Goal: Find specific page/section: Find specific page/section

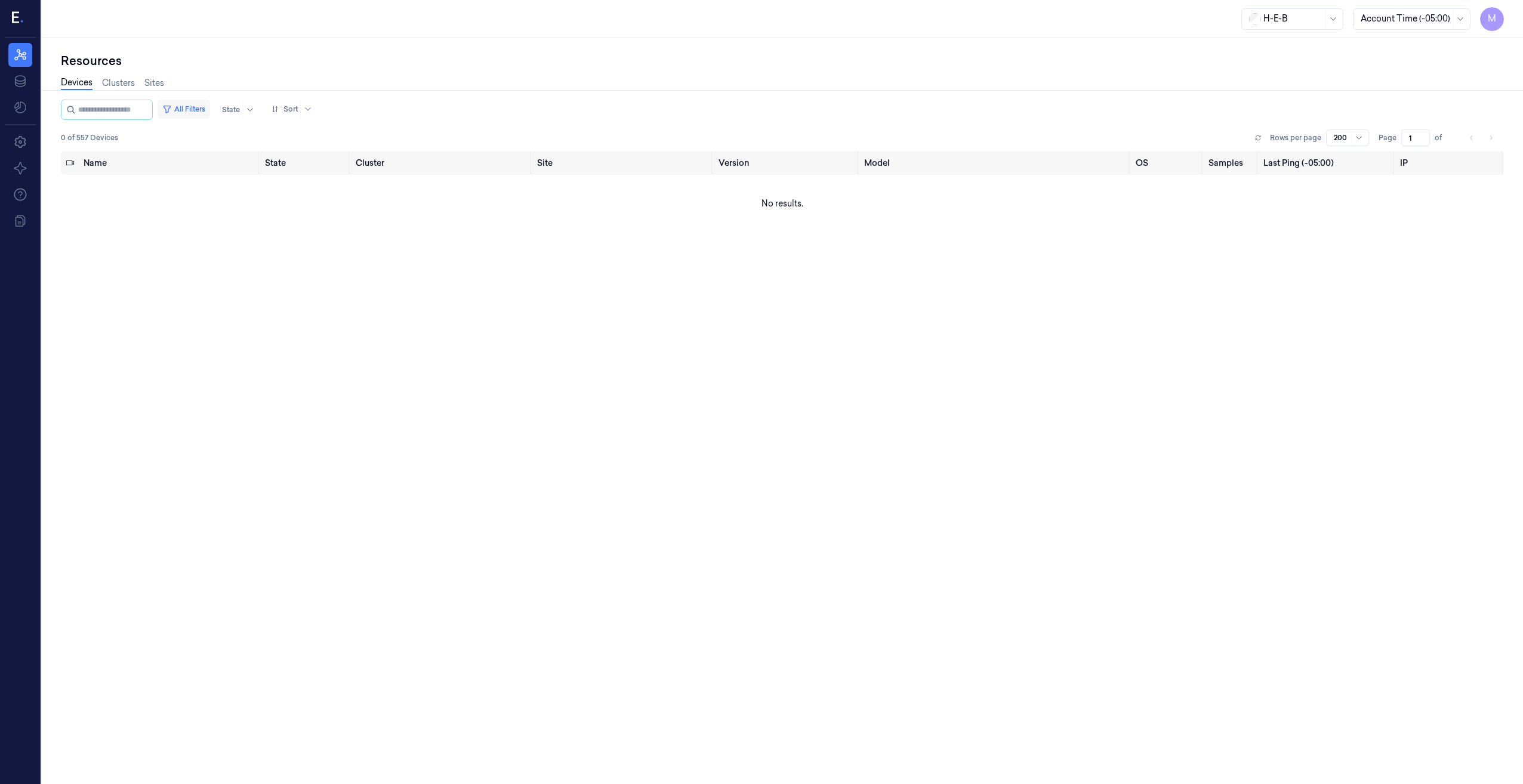
click at [196, 111] on button "All Filters" at bounding box center [184, 109] width 53 height 19
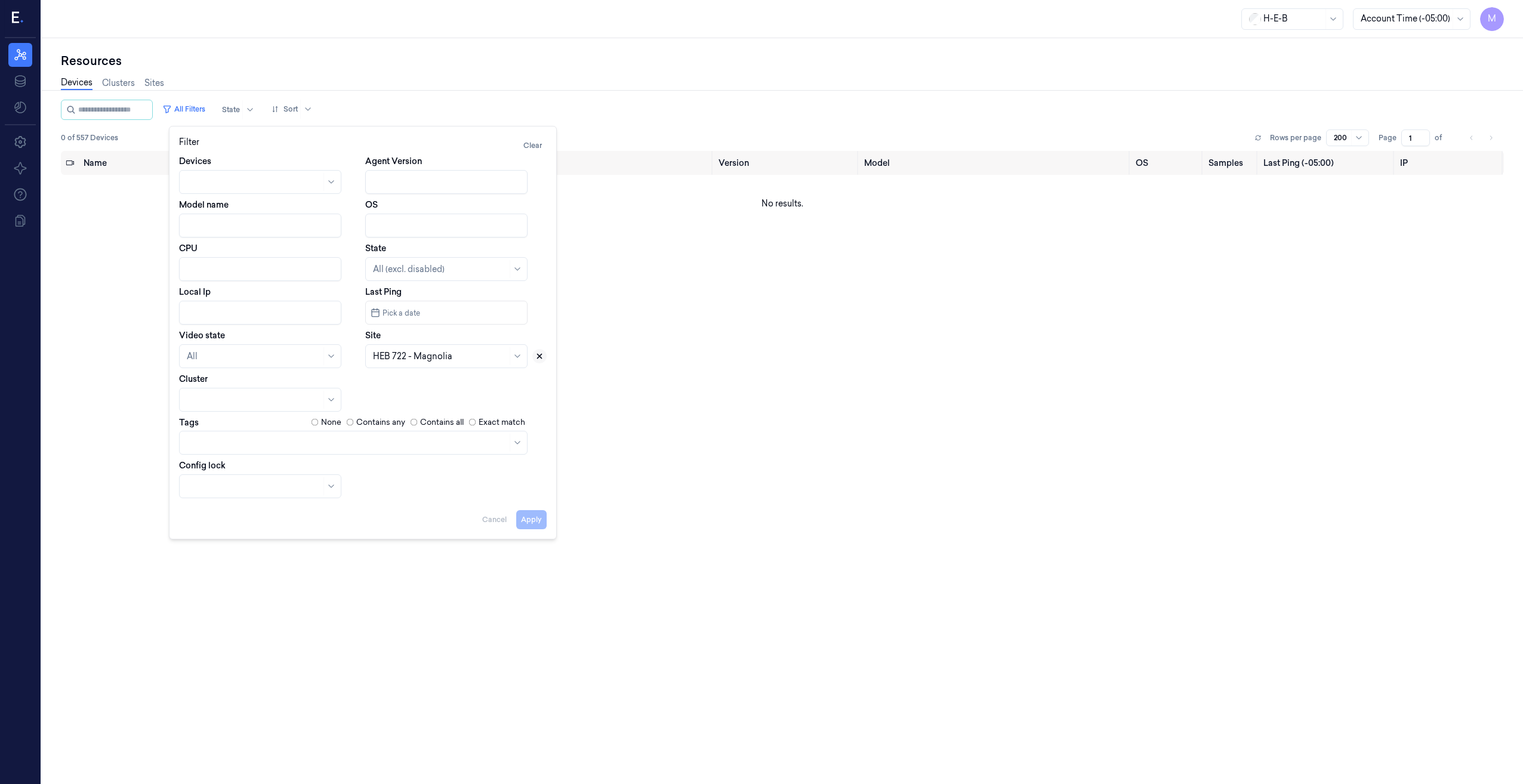
click at [542, 354] on icon at bounding box center [540, 356] width 8 height 8
click at [405, 356] on div at bounding box center [440, 356] width 134 height 13
type input "39"
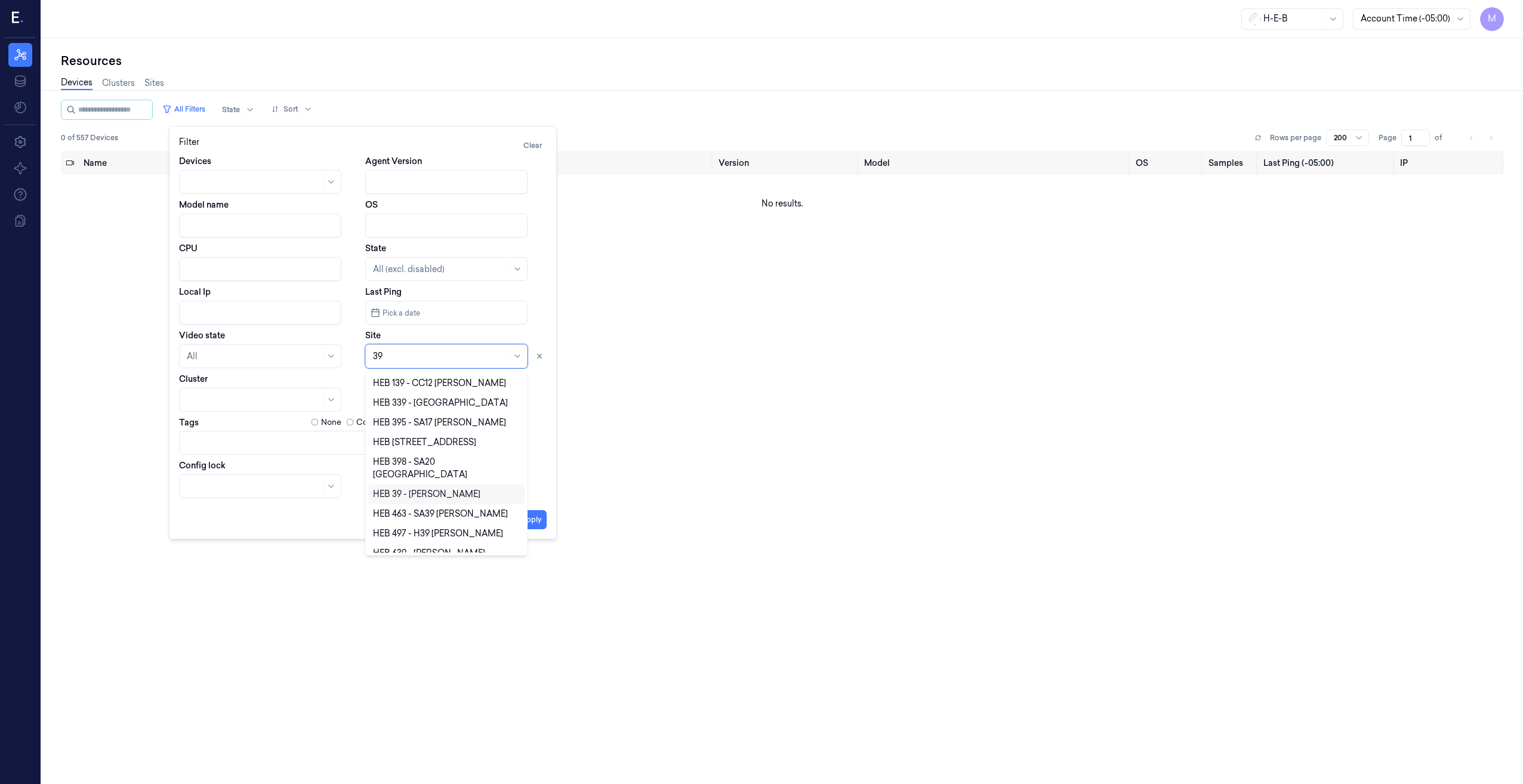
click at [442, 488] on div "HEB 39 - [PERSON_NAME]" at bounding box center [446, 494] width 147 height 13
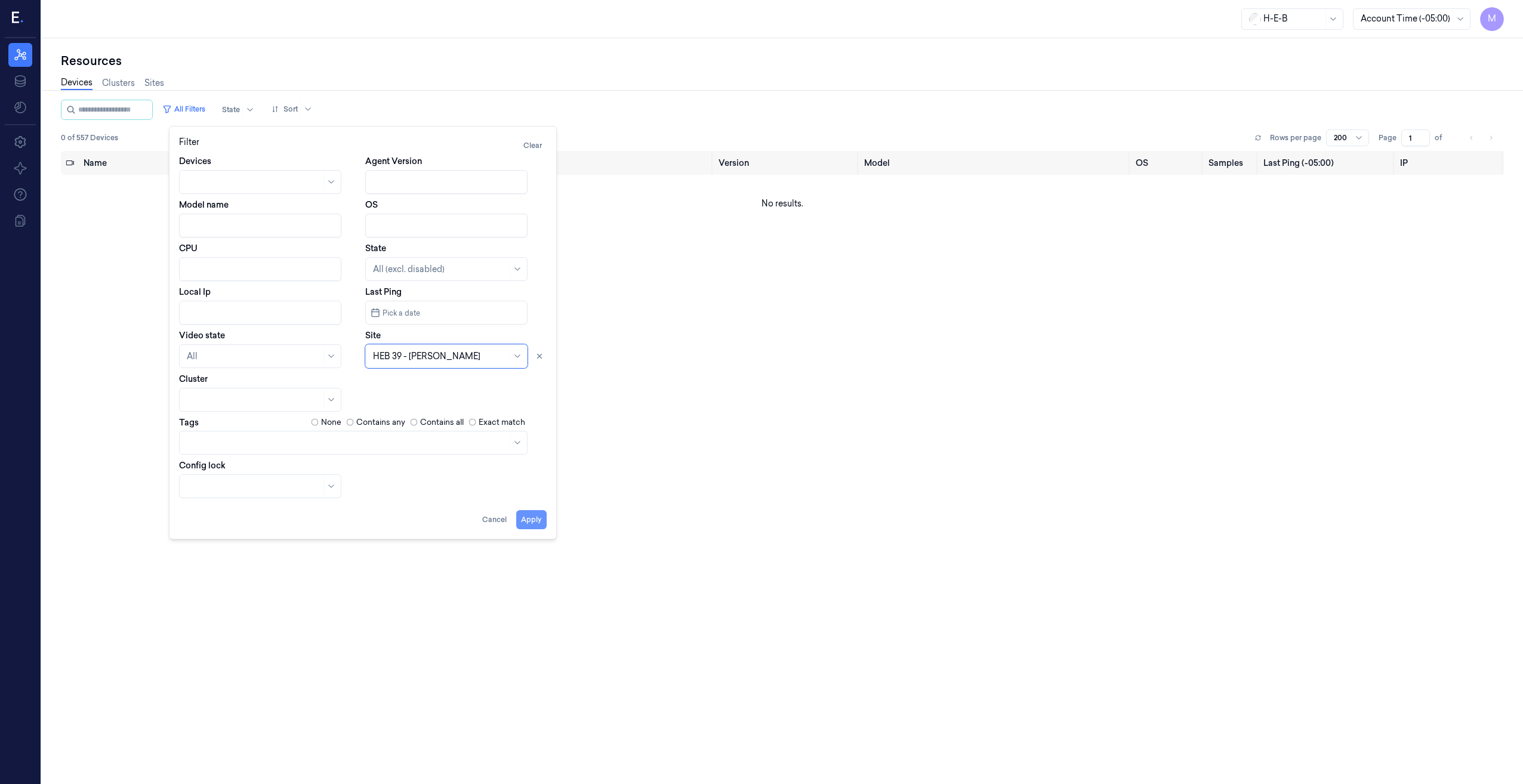
click at [529, 522] on button "Apply" at bounding box center [531, 519] width 30 height 19
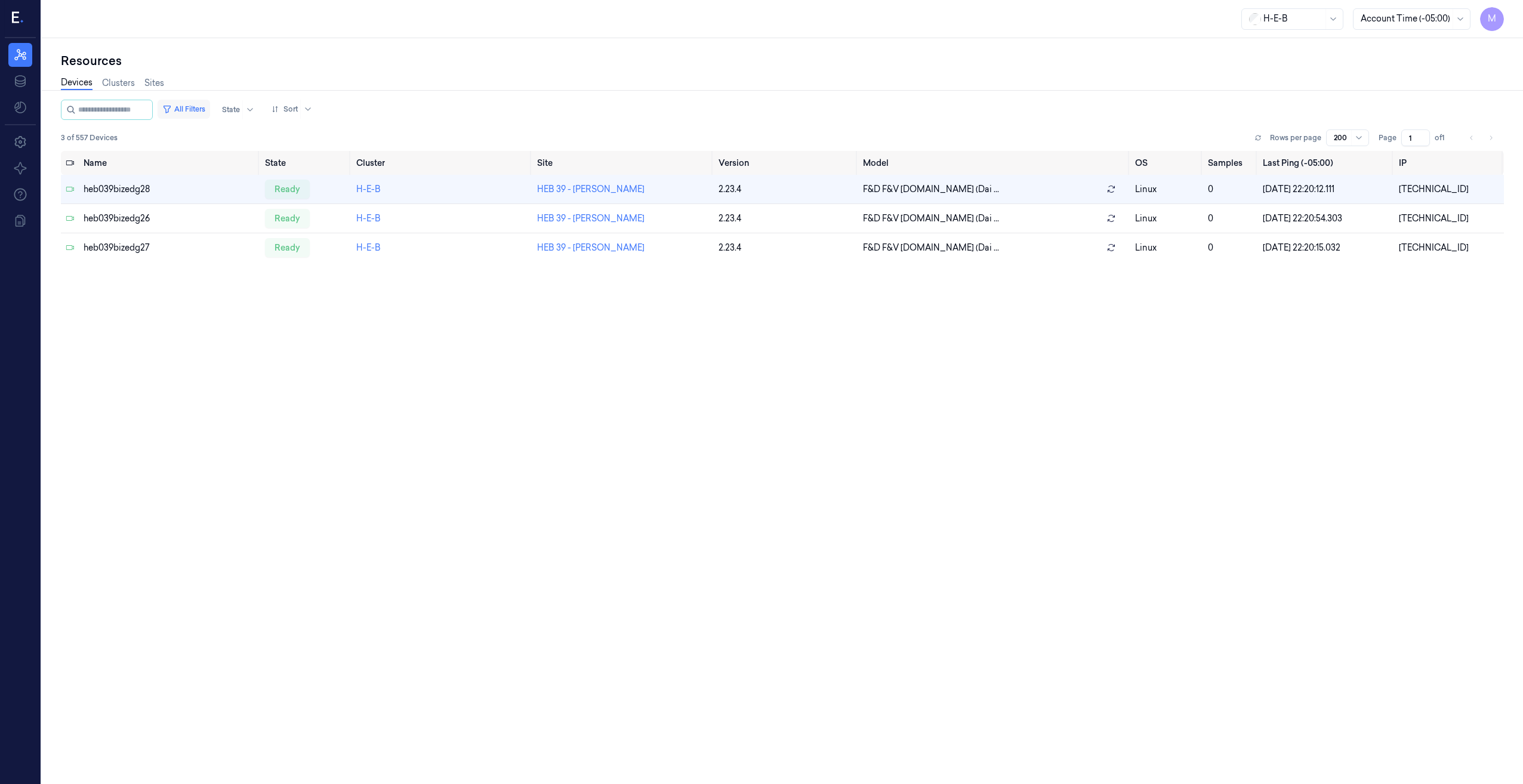
click at [205, 108] on button "All Filters" at bounding box center [184, 109] width 53 height 19
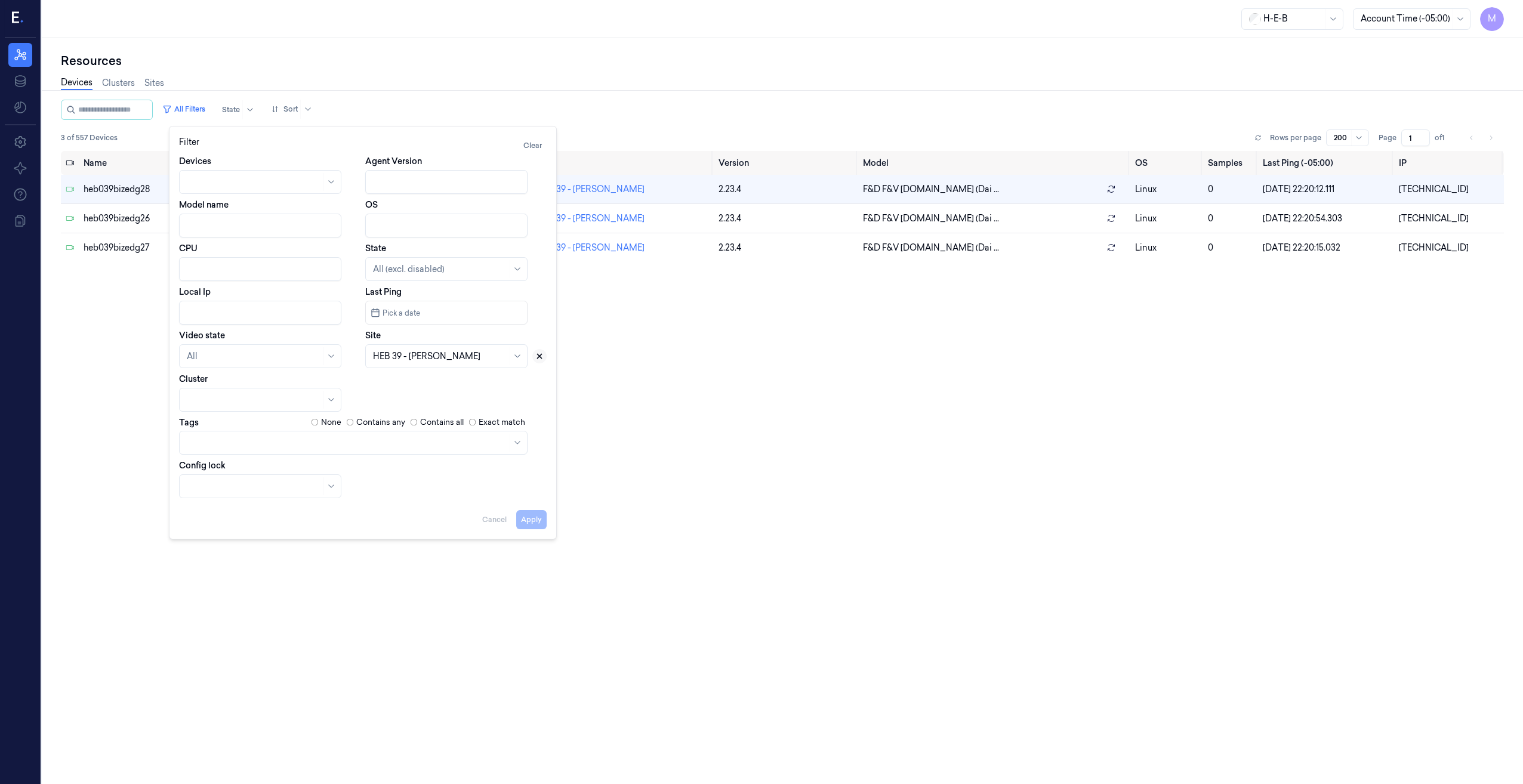
click at [539, 358] on icon at bounding box center [540, 356] width 8 height 8
click at [459, 361] on div at bounding box center [440, 356] width 134 height 13
type input "48"
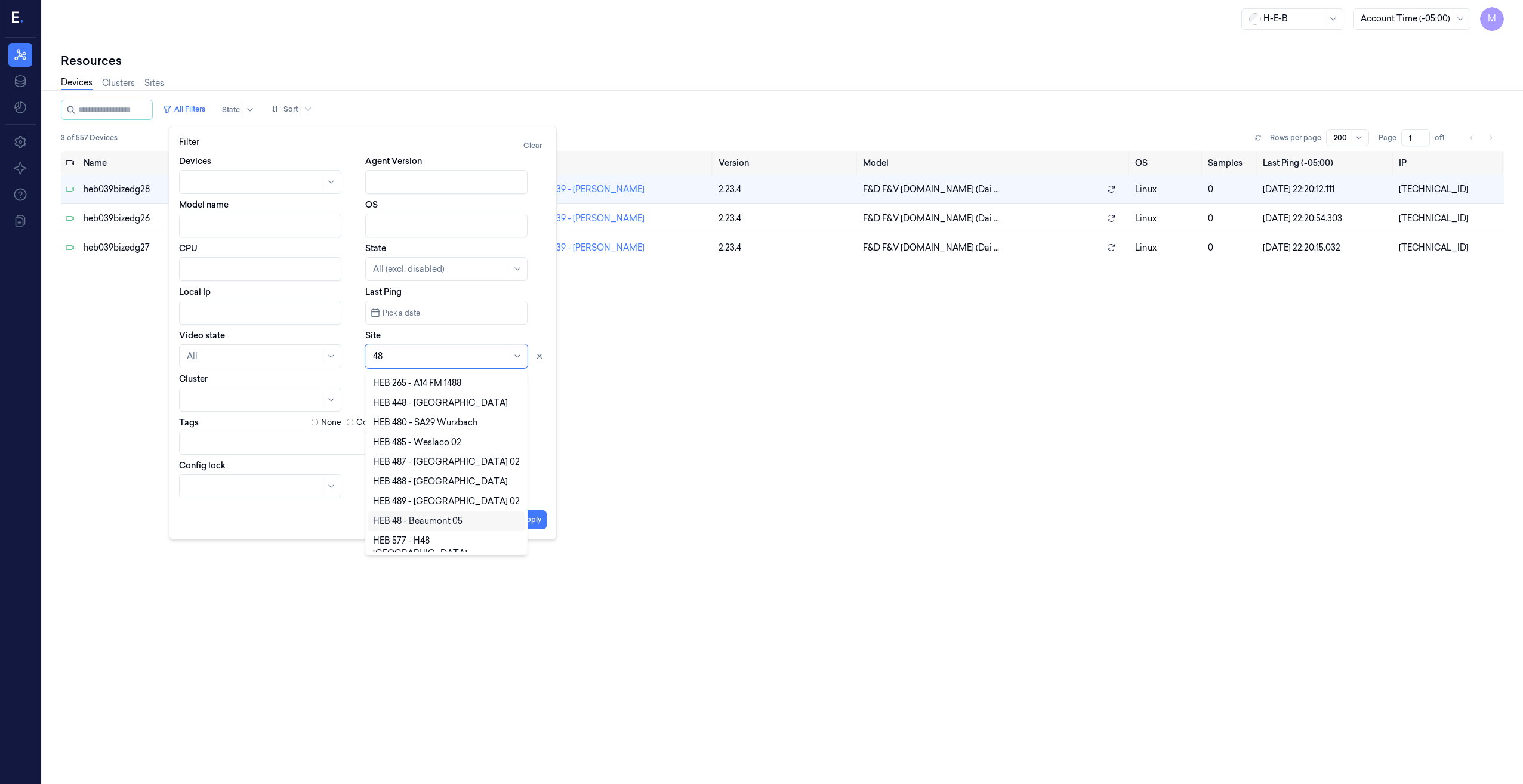
click at [427, 525] on div "HEB 48 - Beaumont 05" at bounding box center [418, 521] width 90 height 13
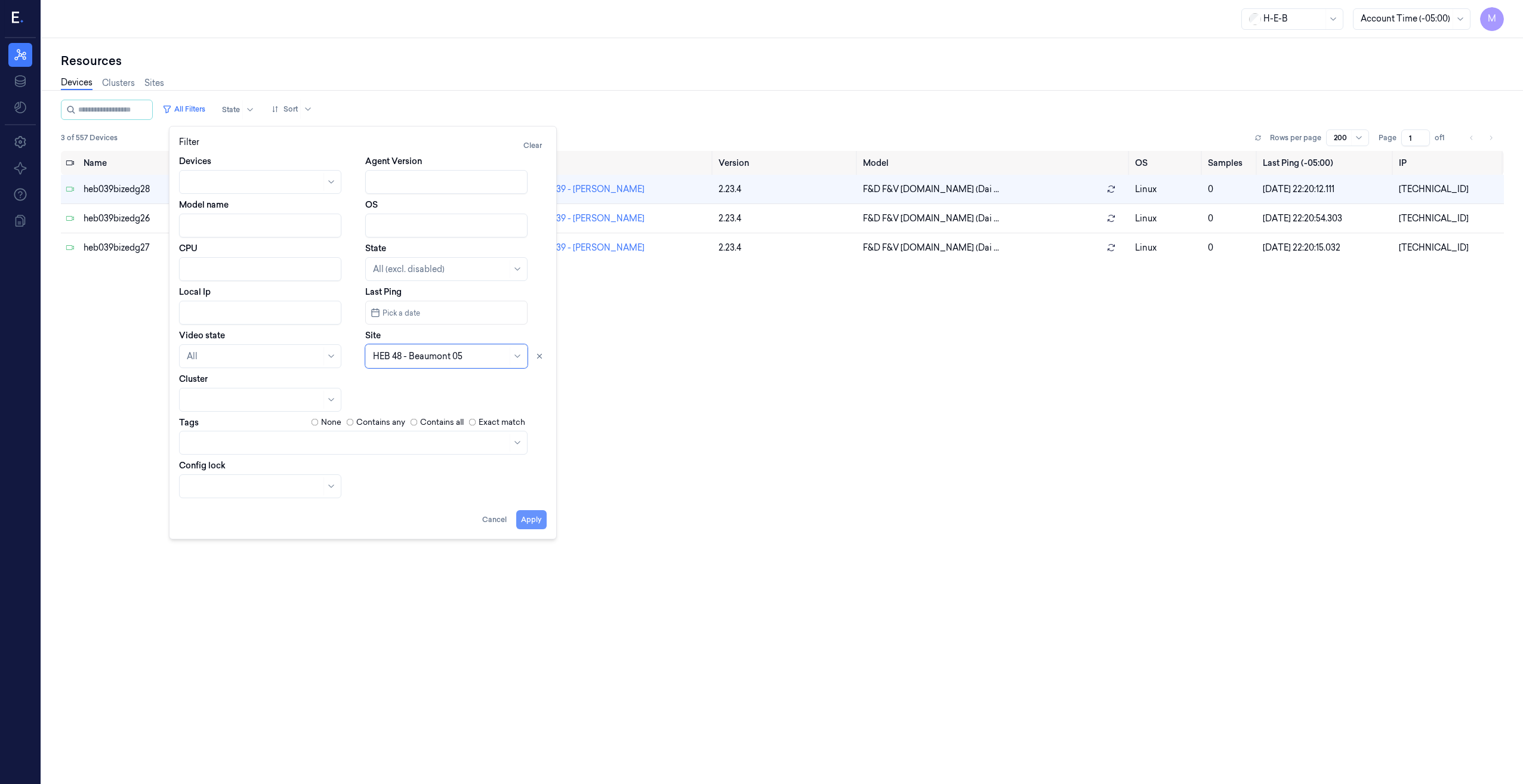
click at [534, 526] on button "Apply" at bounding box center [531, 519] width 30 height 19
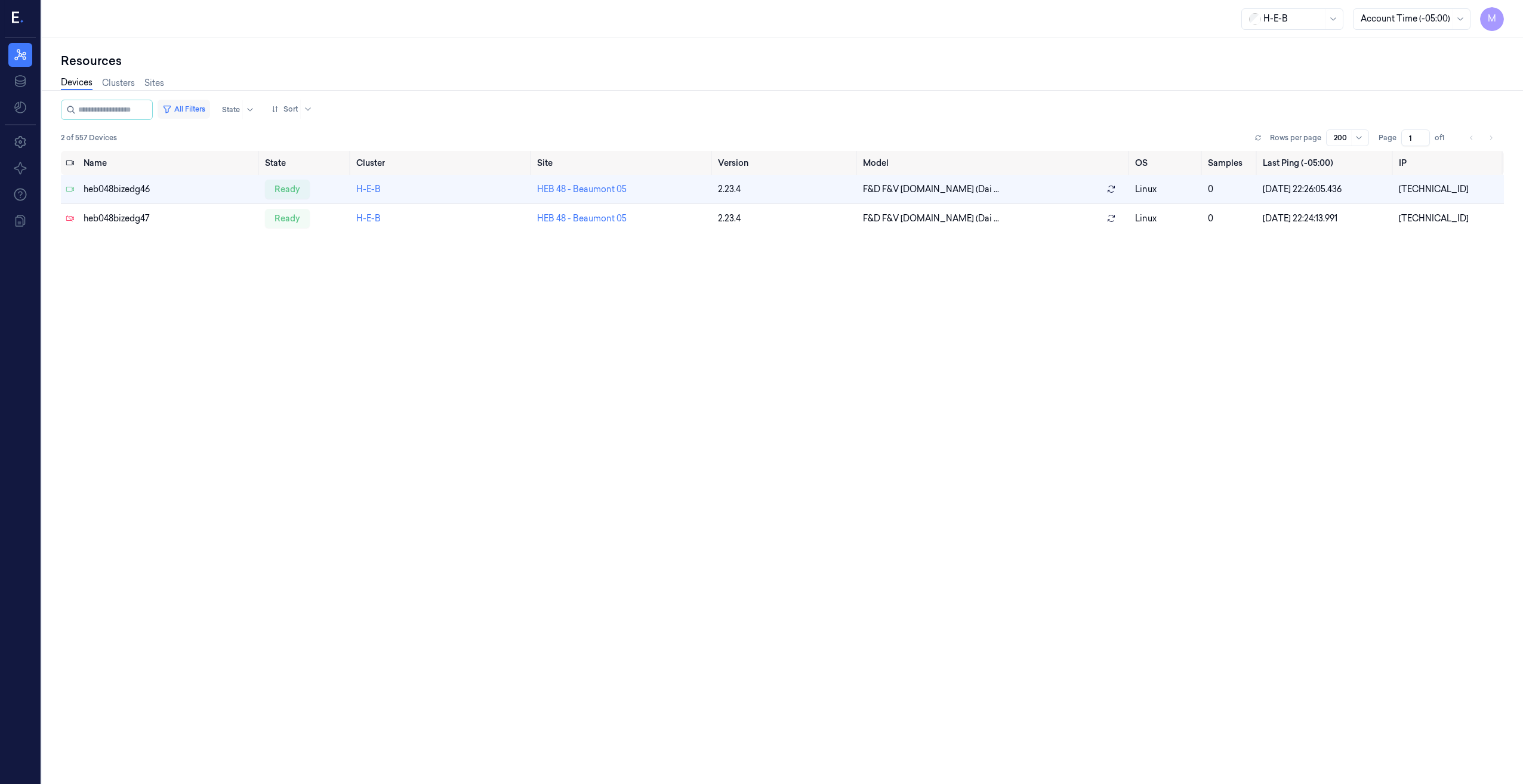
click at [210, 112] on button "All Filters" at bounding box center [184, 109] width 53 height 19
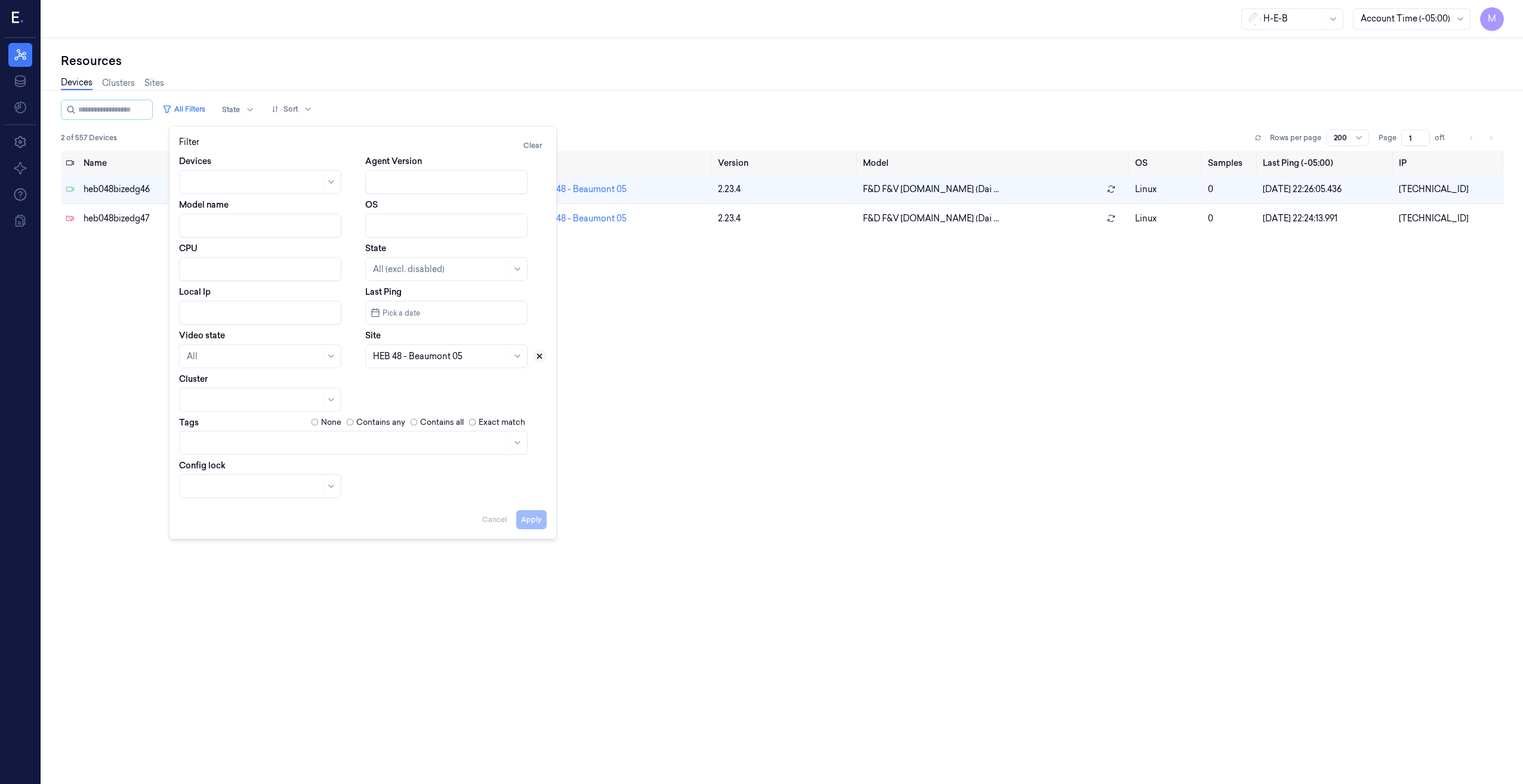
click at [542, 356] on icon at bounding box center [540, 356] width 8 height 8
click at [451, 359] on div at bounding box center [433, 356] width 120 height 13
type input "57"
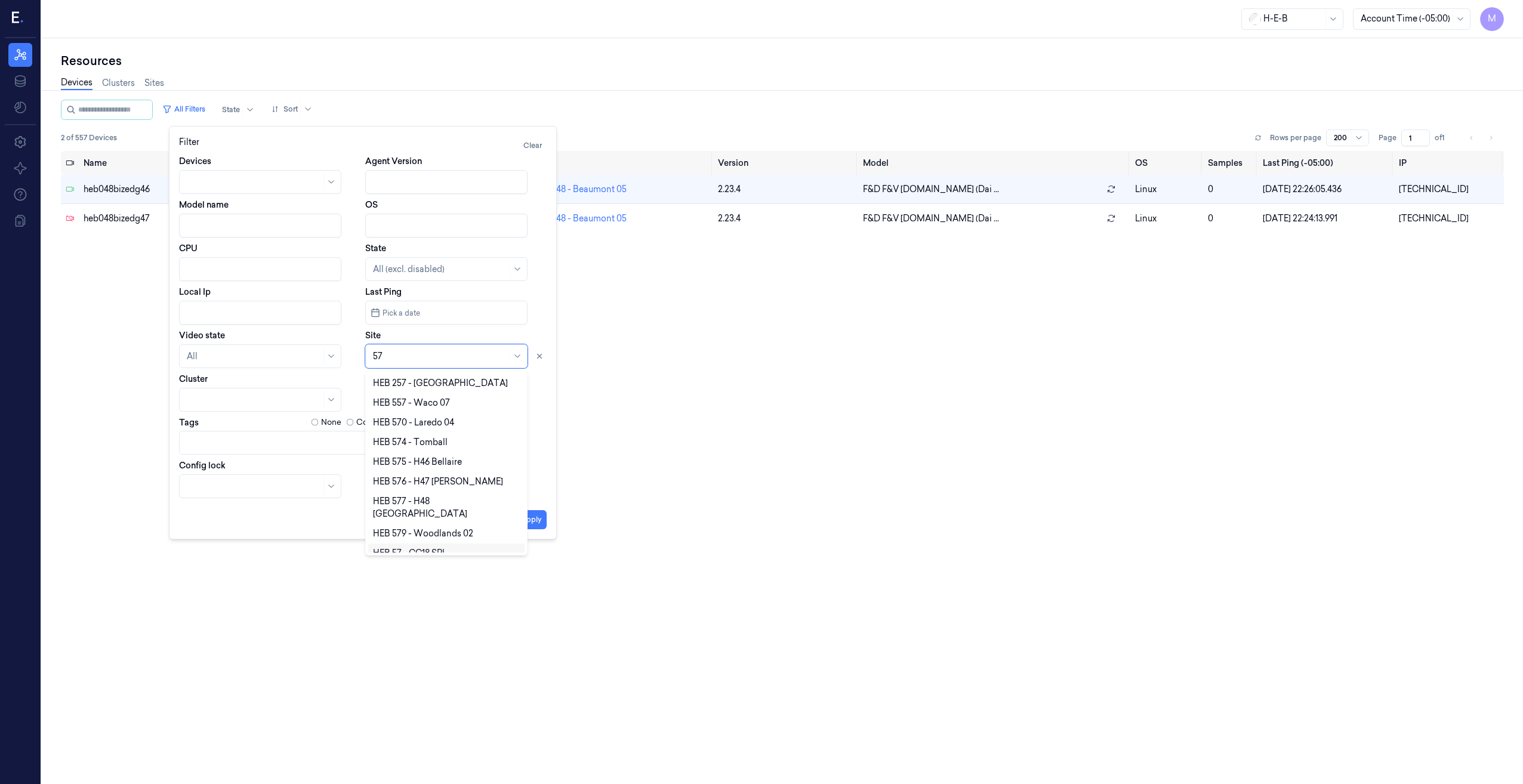
click at [417, 547] on div "HEB 57 - CC18 SPI" at bounding box center [408, 553] width 72 height 13
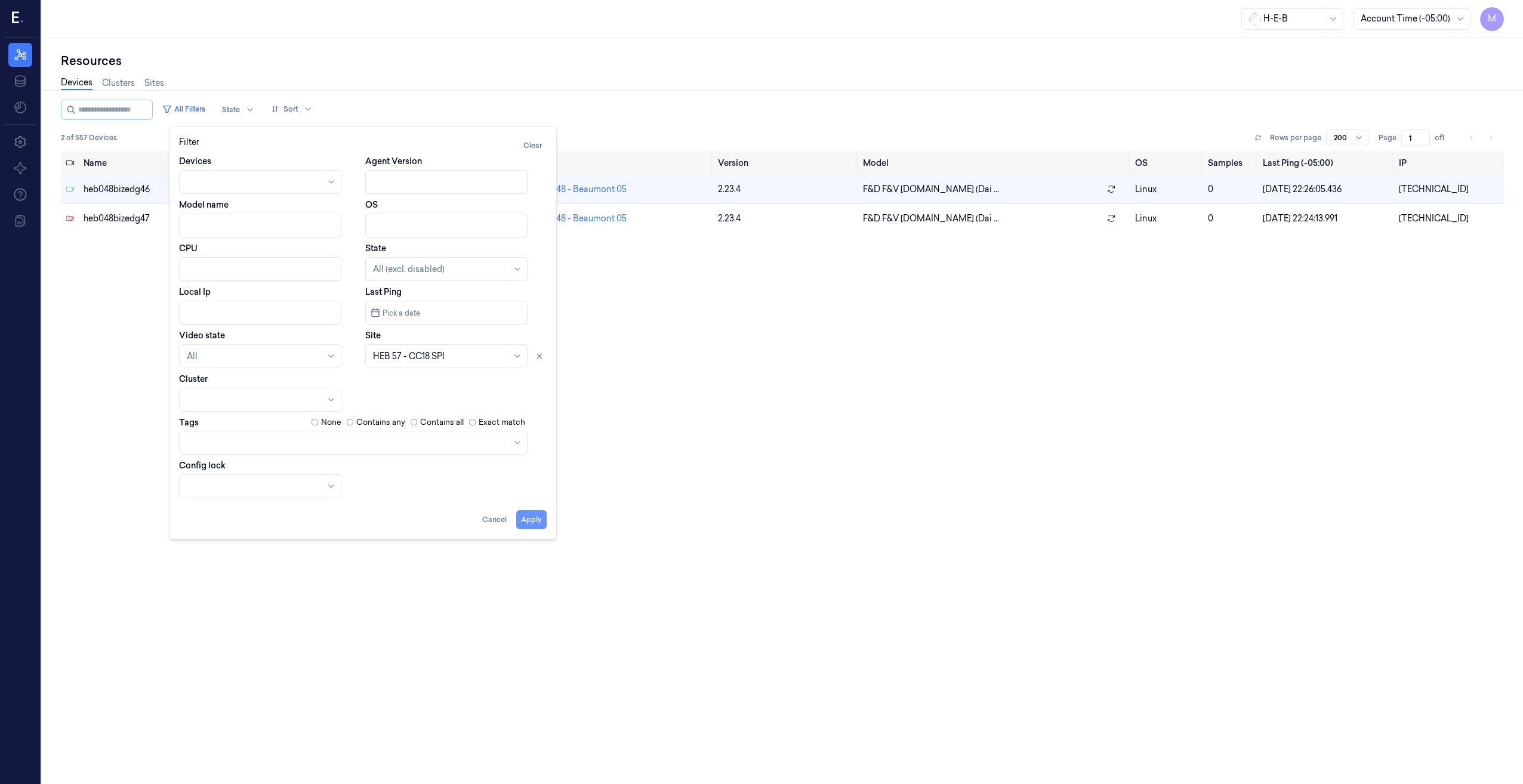
click at [526, 524] on button "Apply" at bounding box center [531, 519] width 30 height 19
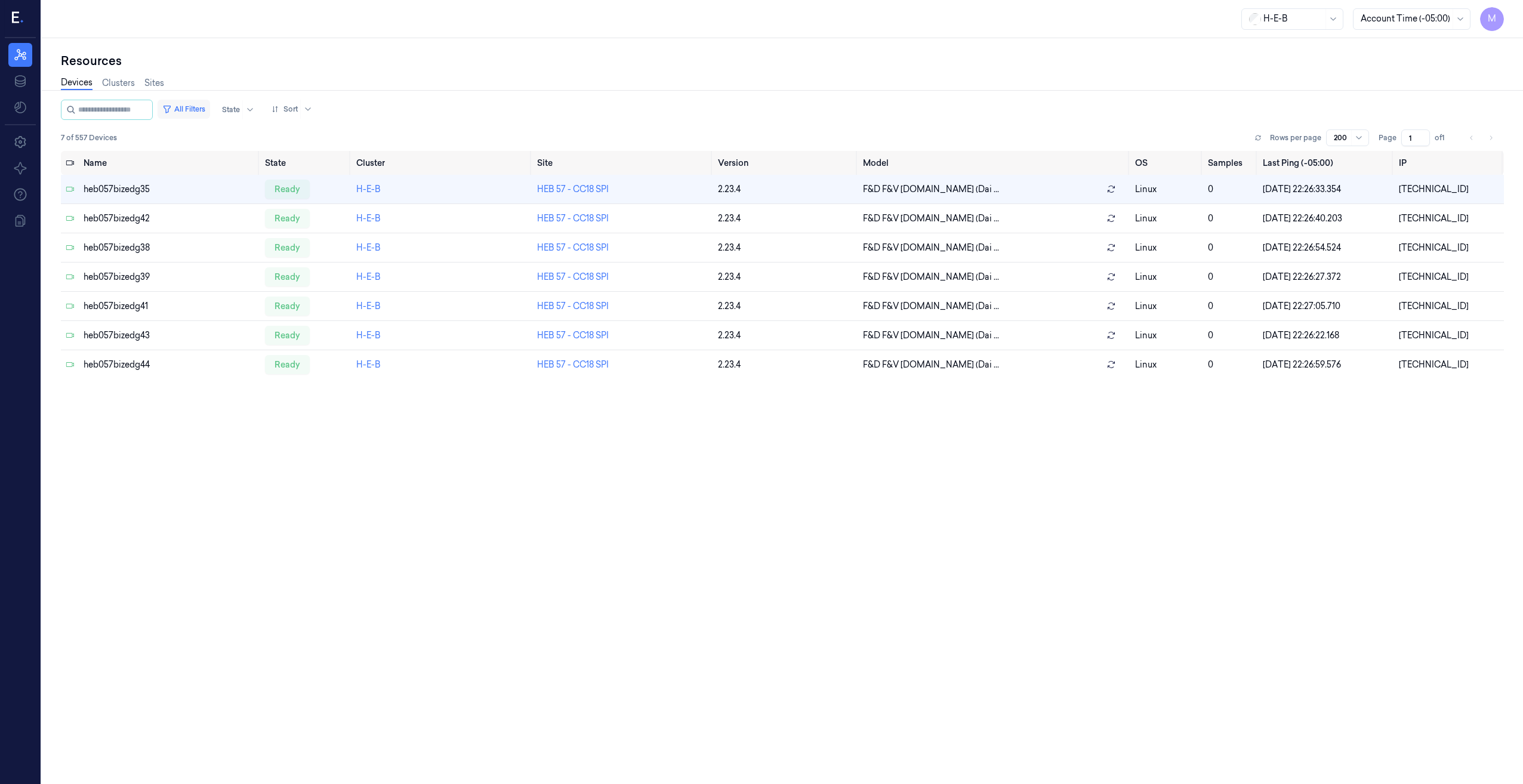
click at [210, 108] on button "All Filters" at bounding box center [184, 109] width 53 height 19
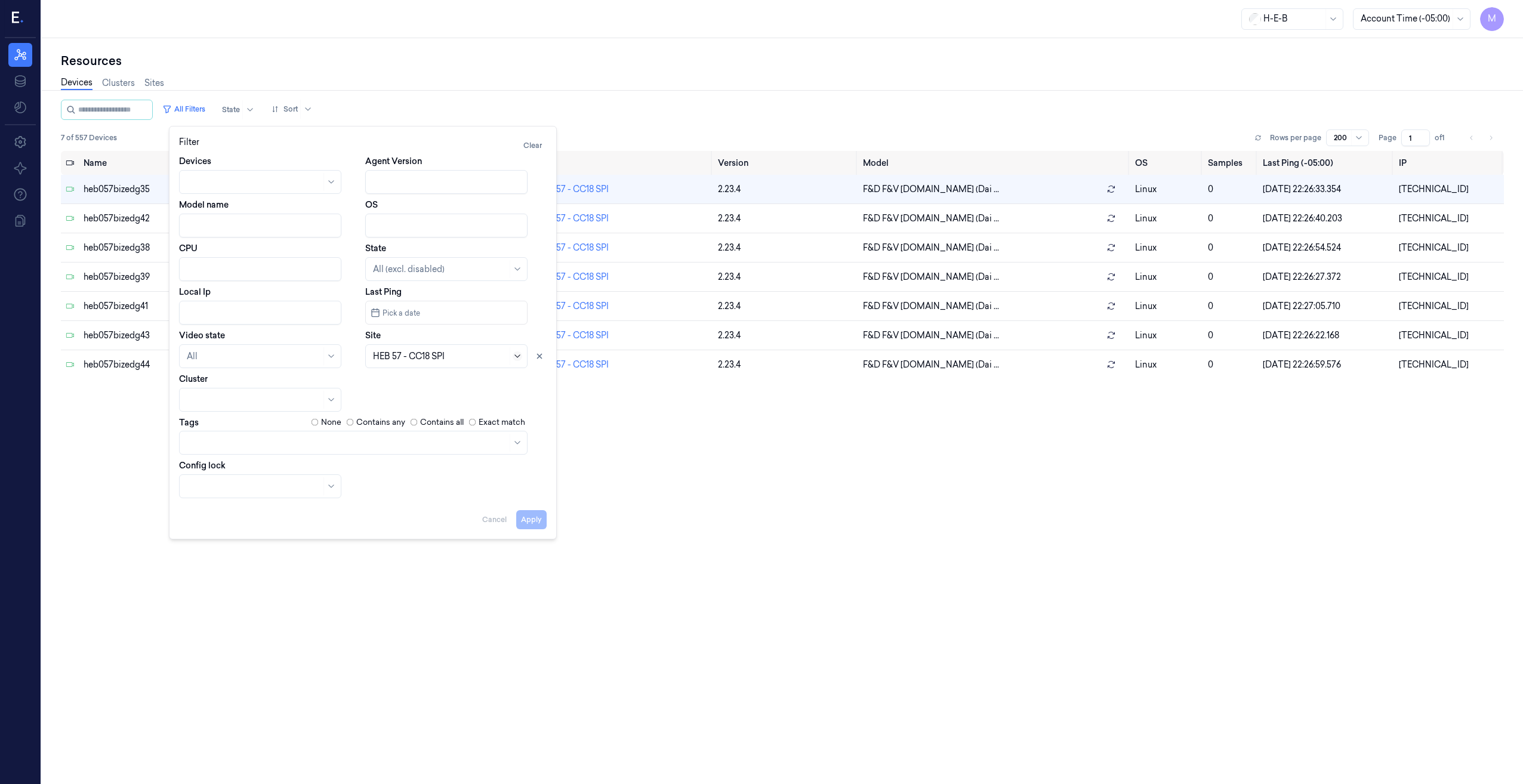
click at [521, 357] on icon at bounding box center [517, 356] width 9 height 9
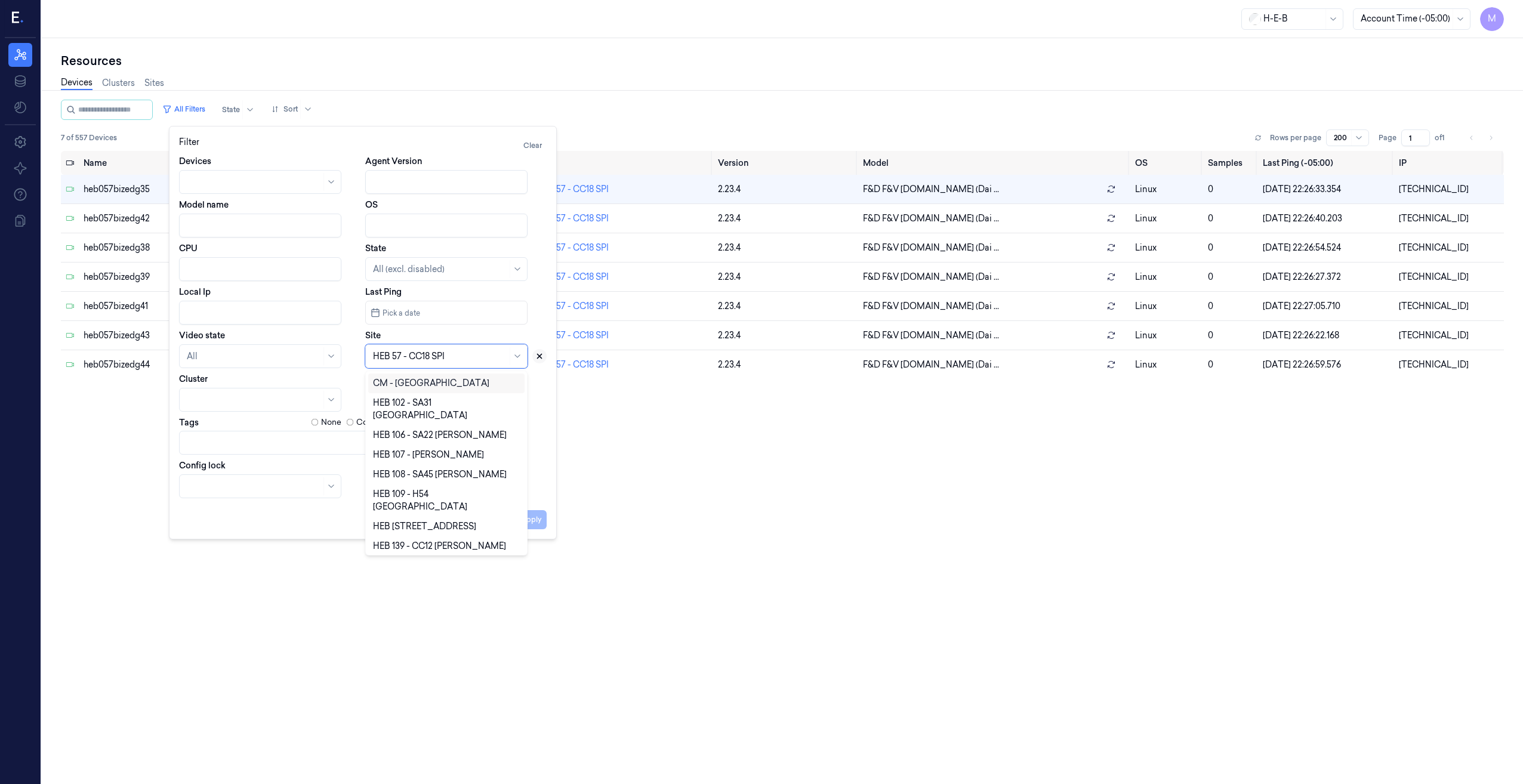
click at [540, 351] on button at bounding box center [539, 356] width 14 height 14
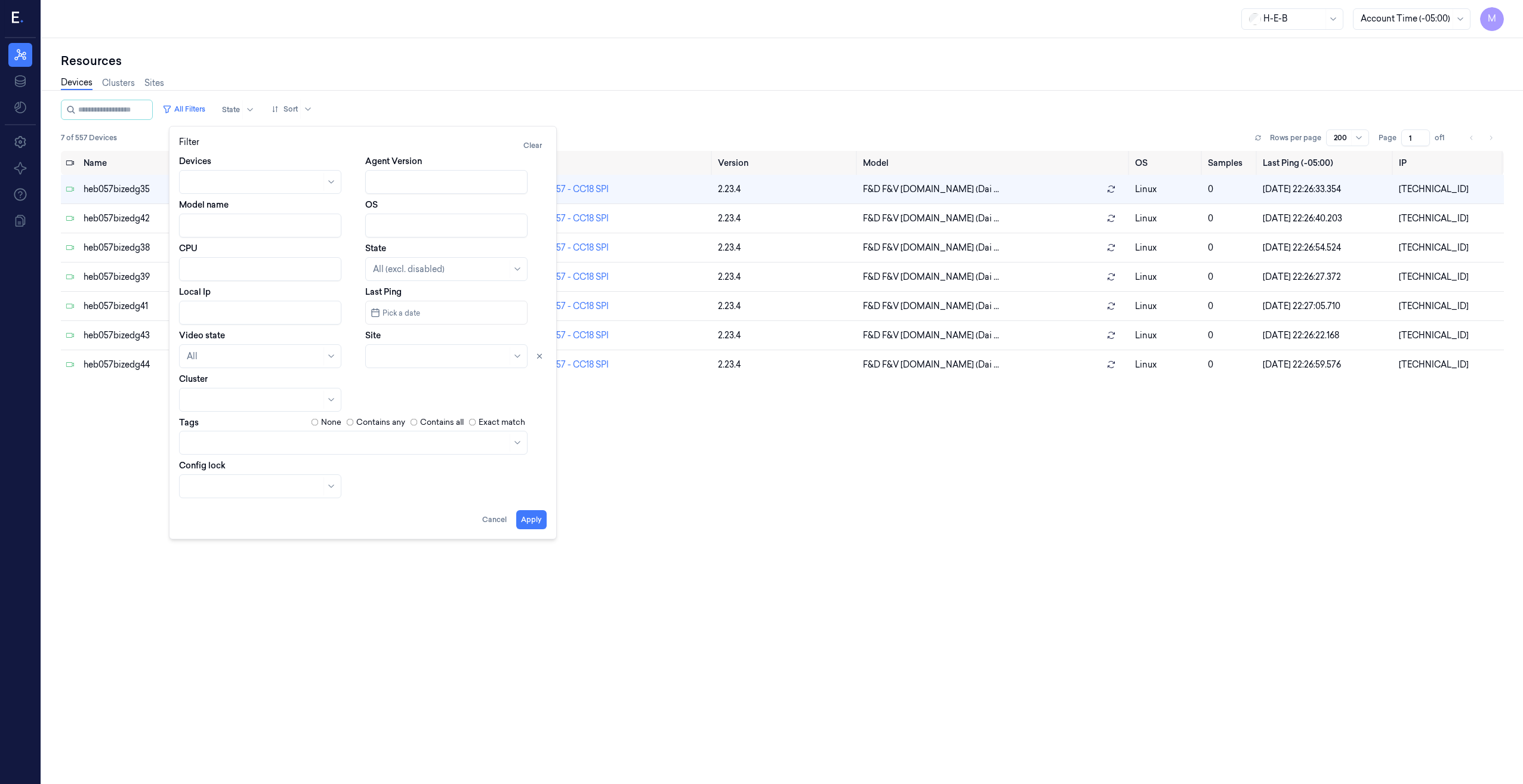
click at [422, 356] on div at bounding box center [440, 356] width 134 height 13
type input "70"
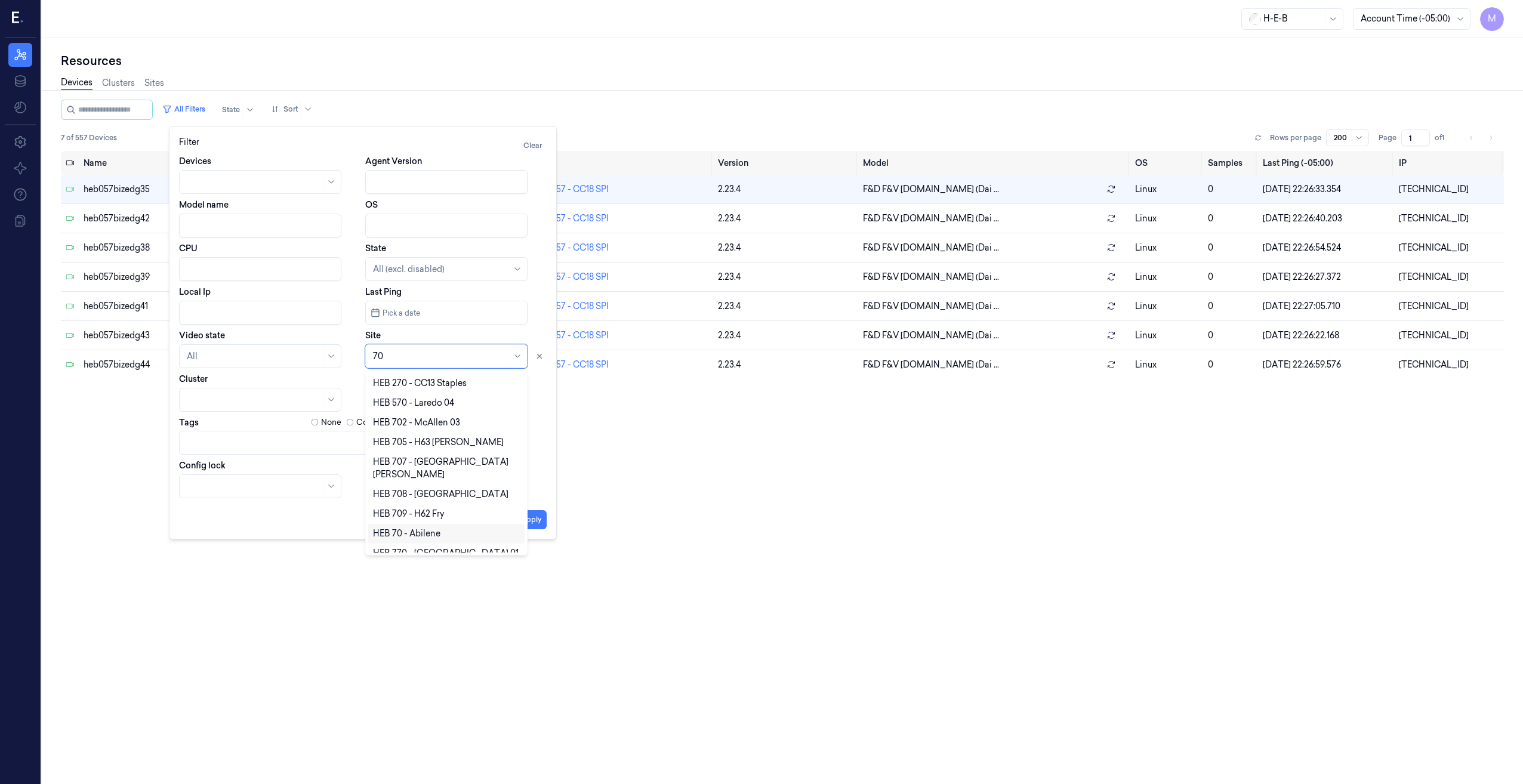
click at [424, 529] on div "HEB 70 - Abilene" at bounding box center [446, 533] width 157 height 19
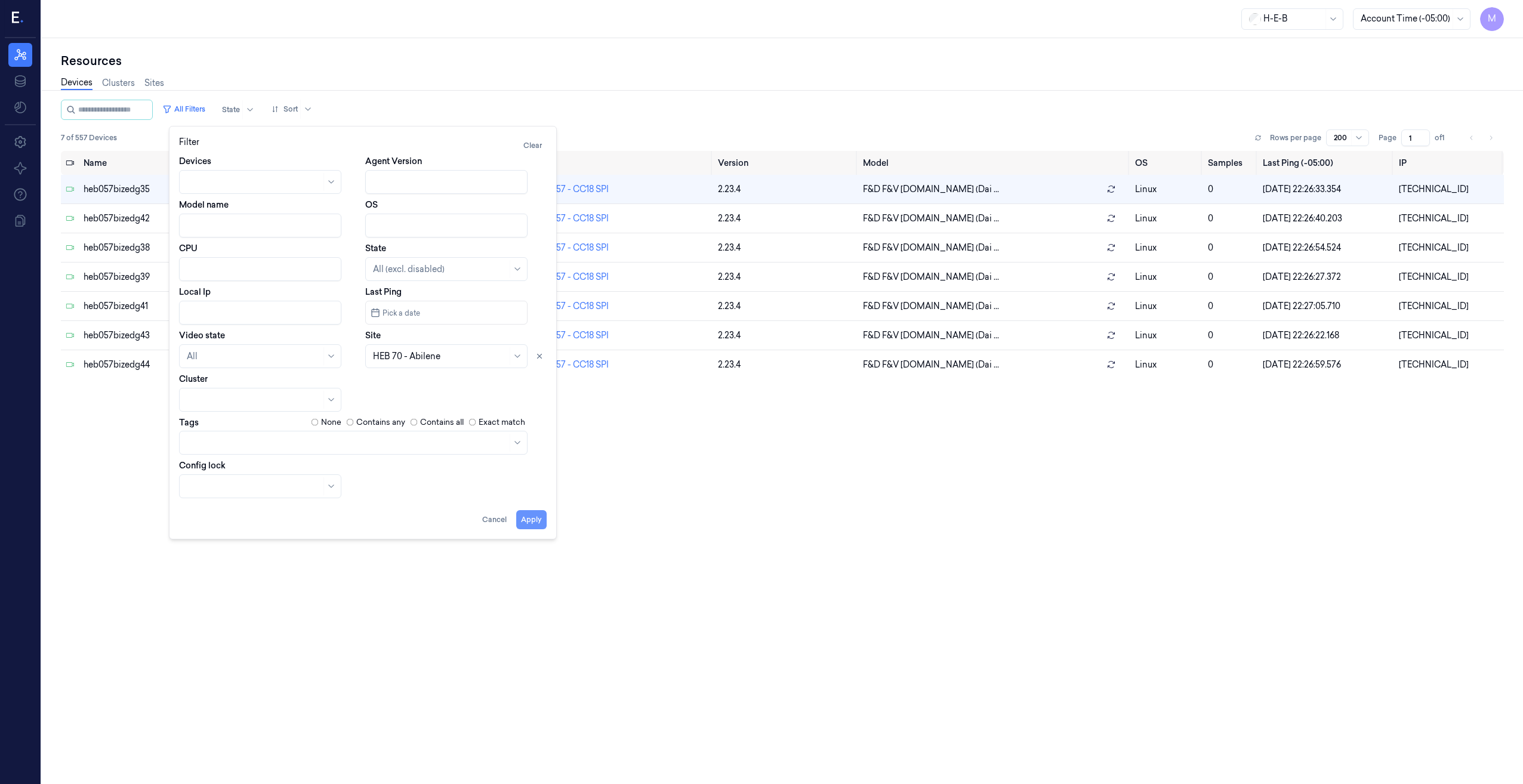
click at [538, 525] on button "Apply" at bounding box center [531, 519] width 30 height 19
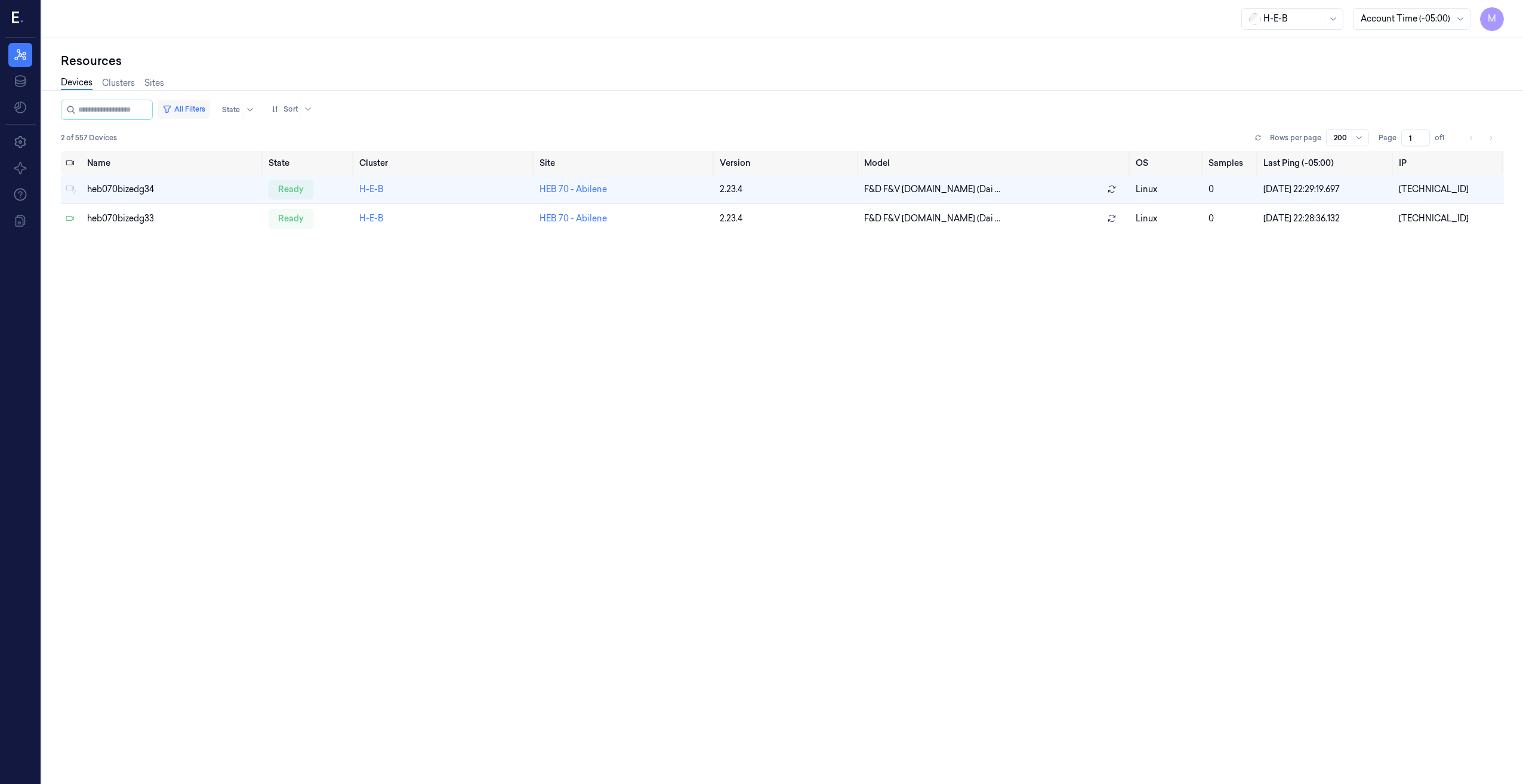
click at [204, 108] on button "All Filters" at bounding box center [184, 109] width 53 height 19
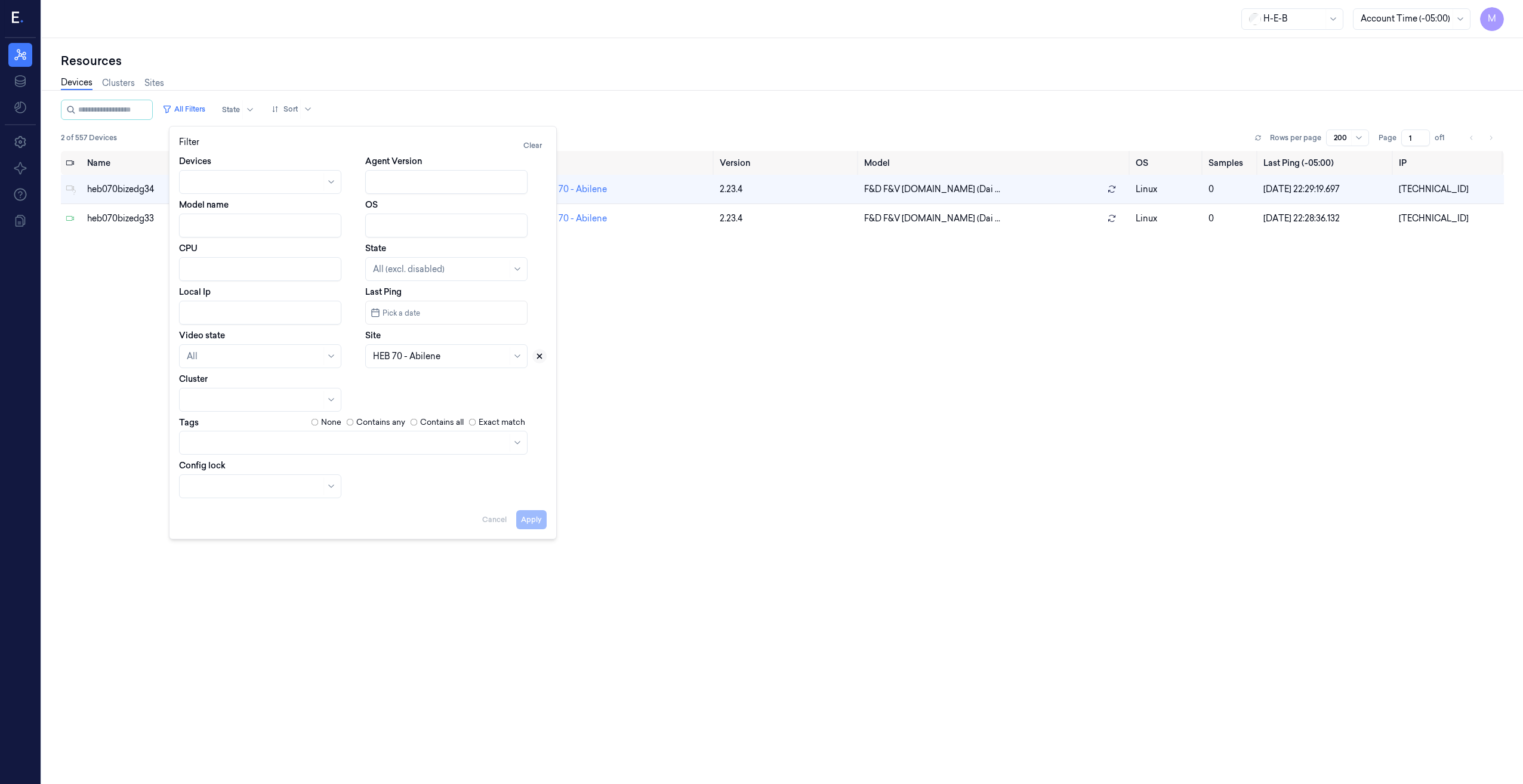
click at [540, 358] on icon at bounding box center [540, 356] width 8 height 8
click at [407, 356] on div at bounding box center [440, 356] width 134 height 13
type input "74"
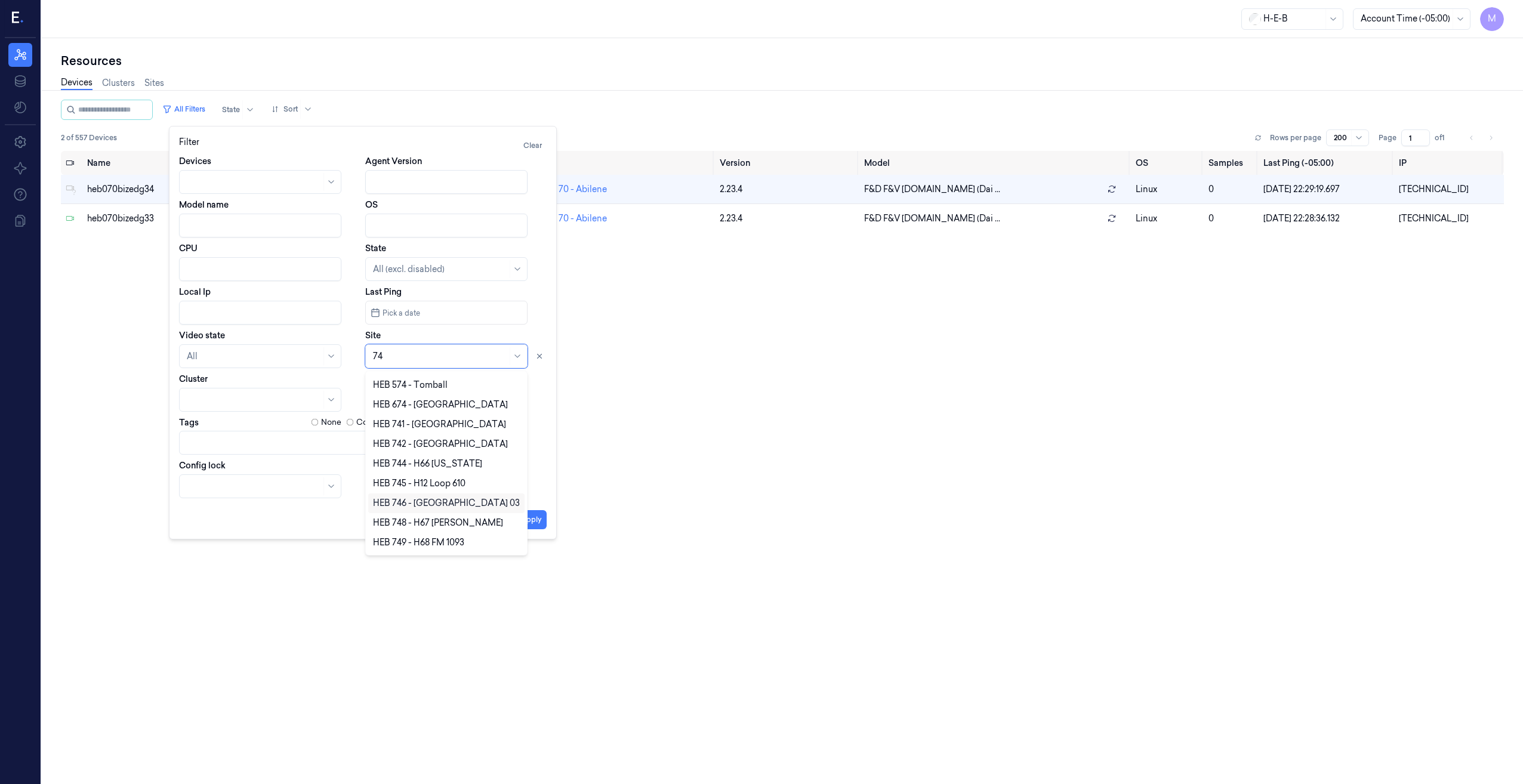
scroll to position [40, 0]
click at [466, 543] on div "HEB 74 - [GEOGRAPHIC_DATA] 02" at bounding box center [444, 539] width 142 height 13
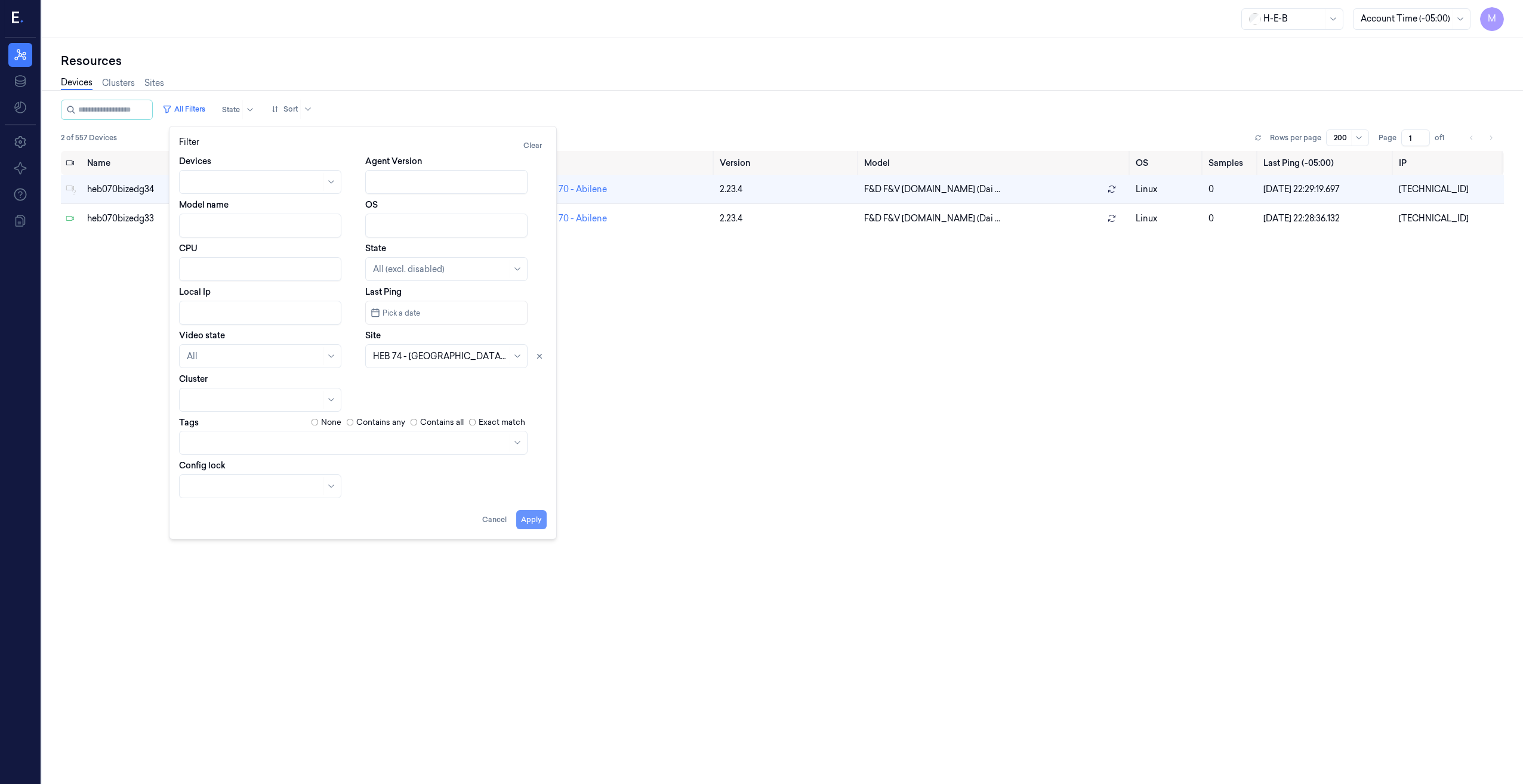
click at [530, 522] on button "Apply" at bounding box center [531, 519] width 30 height 19
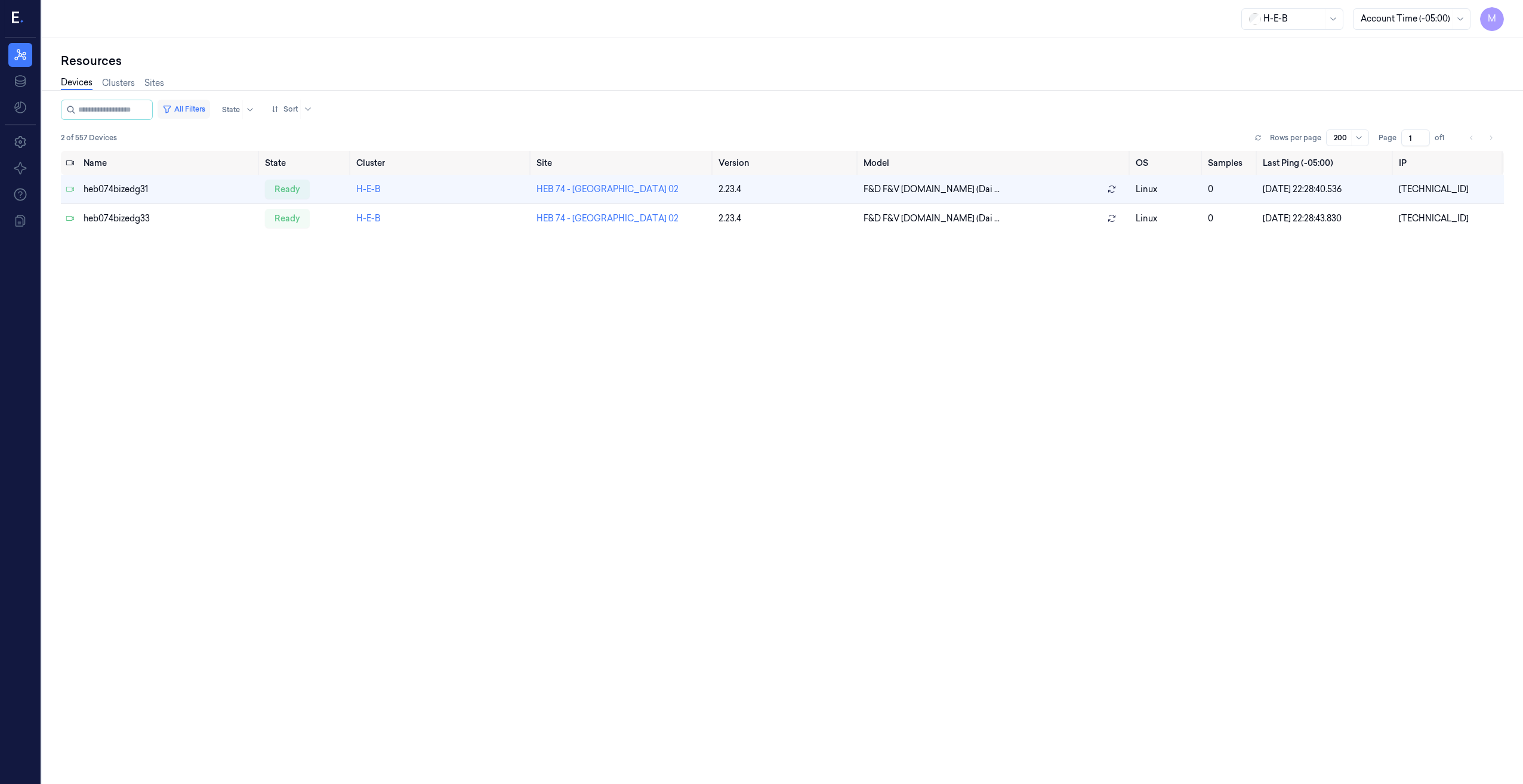
click at [210, 112] on button "All Filters" at bounding box center [184, 109] width 53 height 19
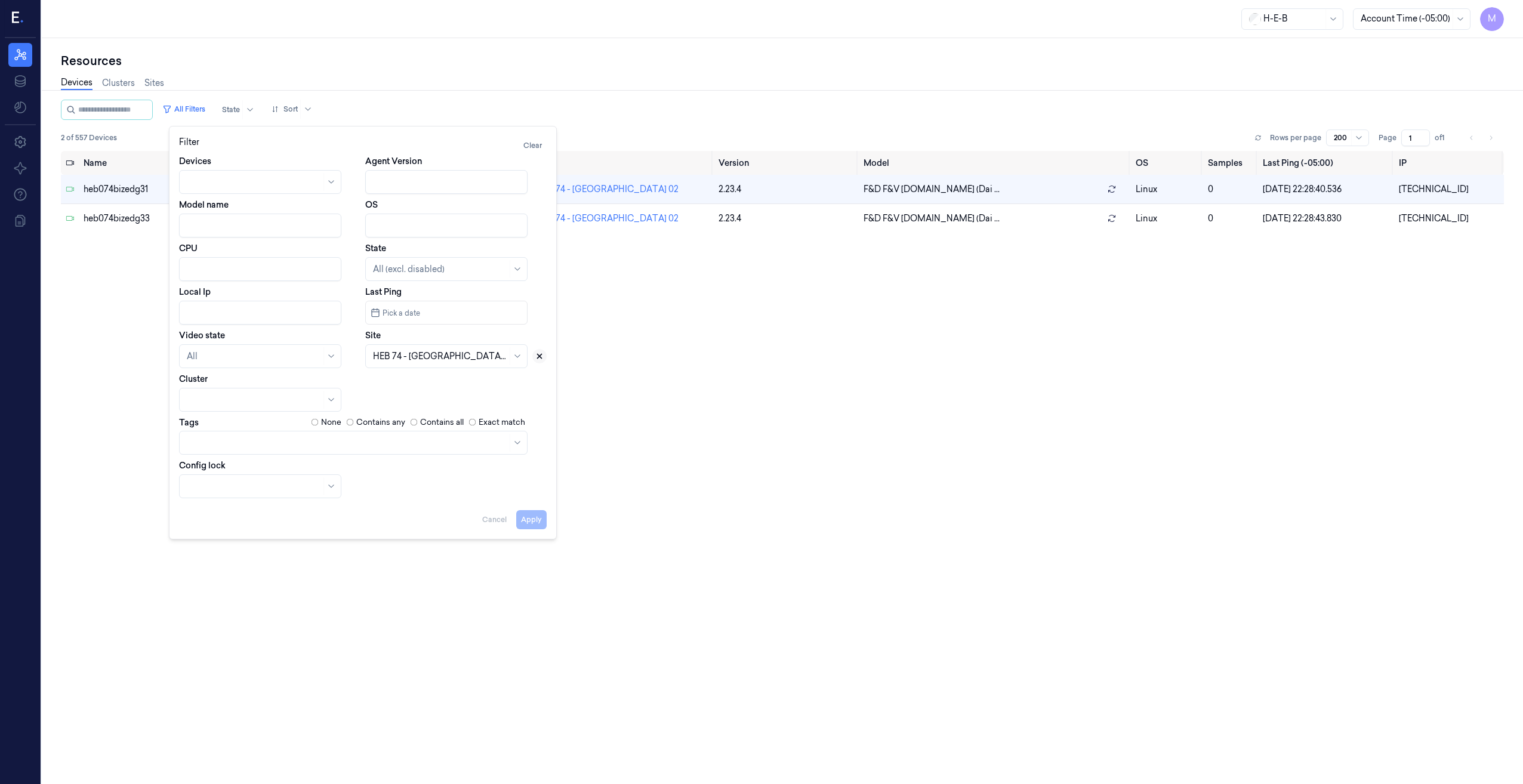
click at [538, 356] on icon at bounding box center [540, 356] width 8 height 8
click at [457, 357] on div at bounding box center [433, 356] width 120 height 13
type input "84"
click at [421, 423] on div "HEB 84 - SA36 Military" at bounding box center [417, 422] width 89 height 13
click at [541, 514] on button "Apply" at bounding box center [531, 519] width 30 height 19
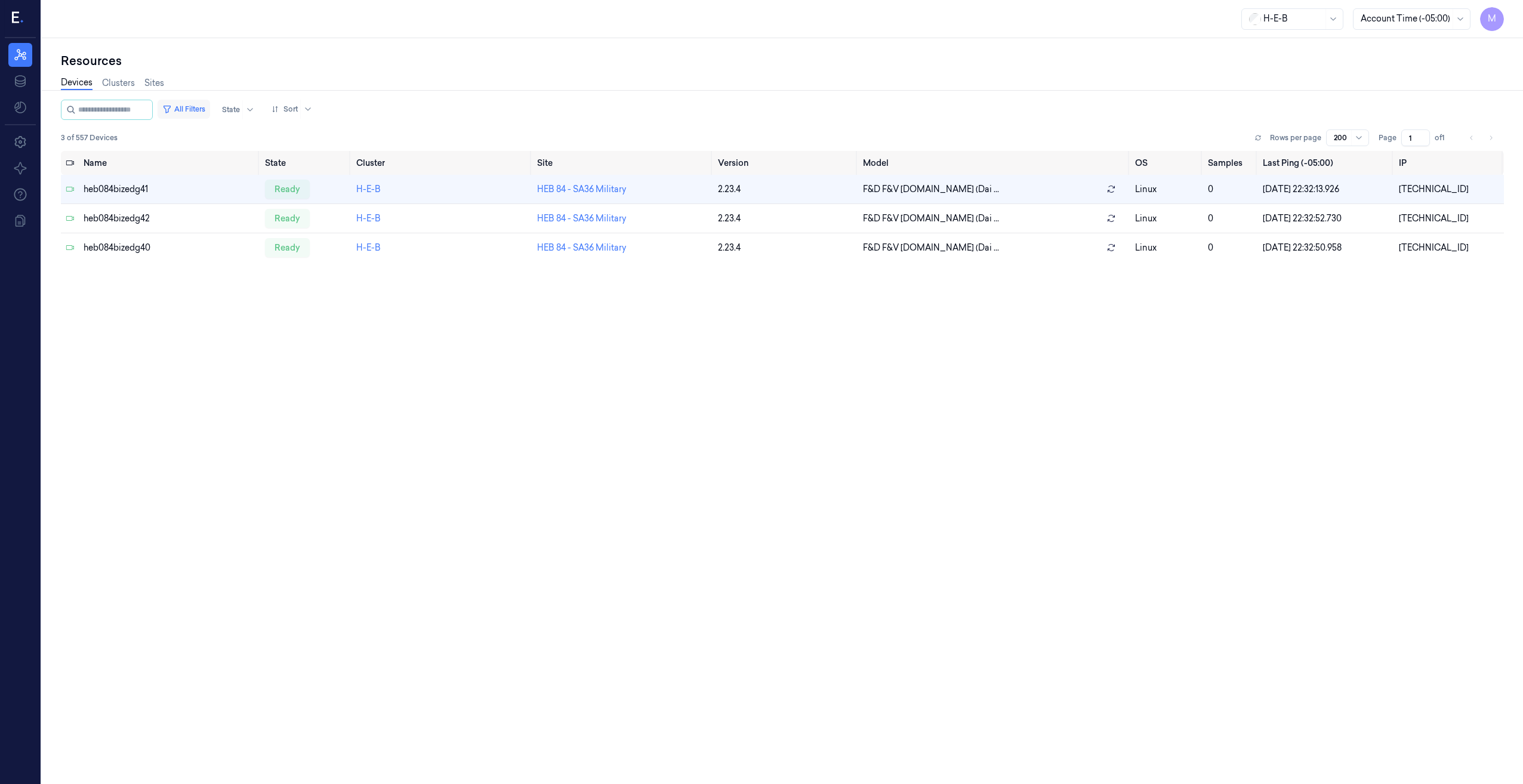
click at [210, 106] on button "All Filters" at bounding box center [184, 109] width 53 height 19
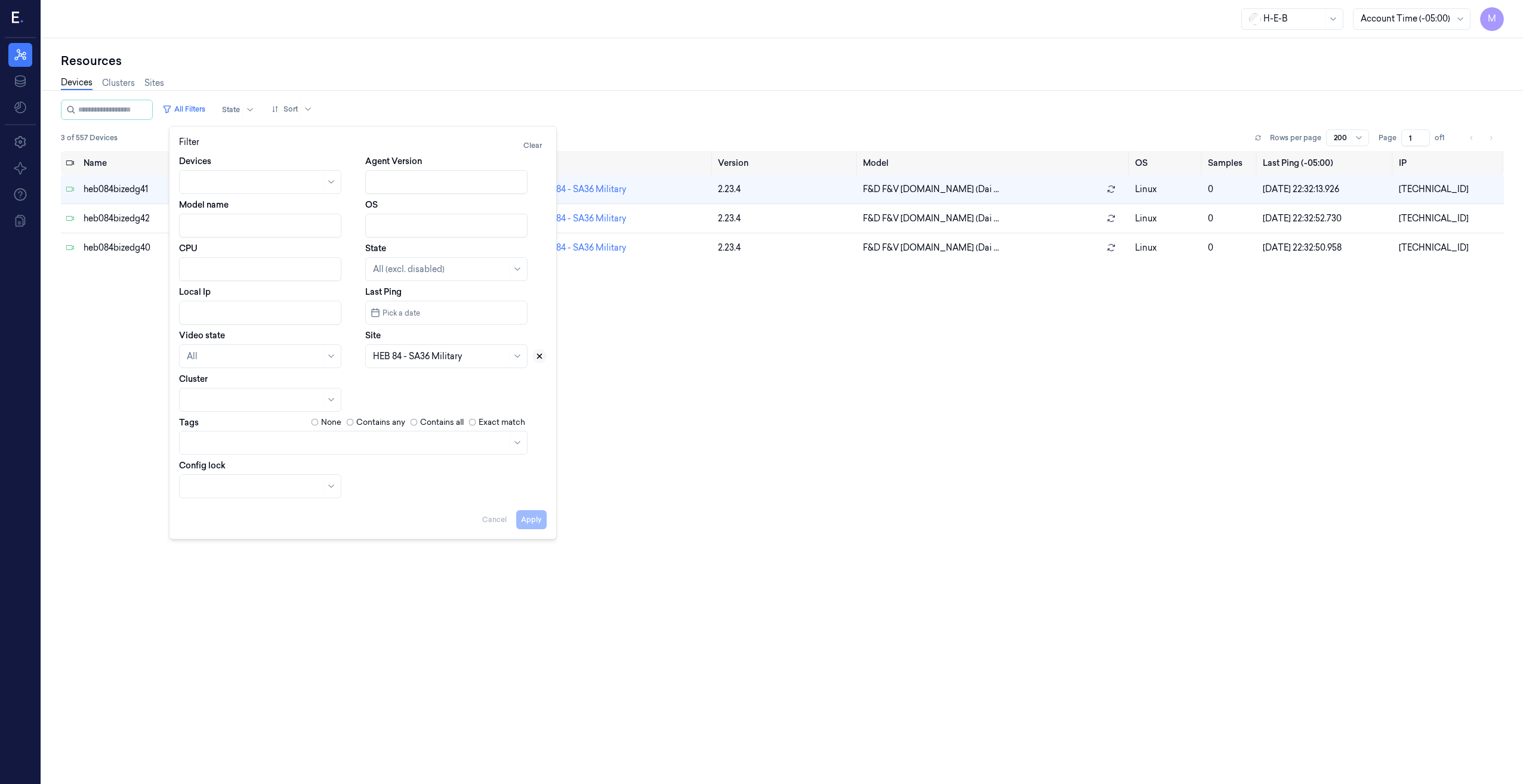
click at [537, 360] on icon at bounding box center [540, 356] width 8 height 8
click at [477, 360] on div at bounding box center [440, 356] width 134 height 13
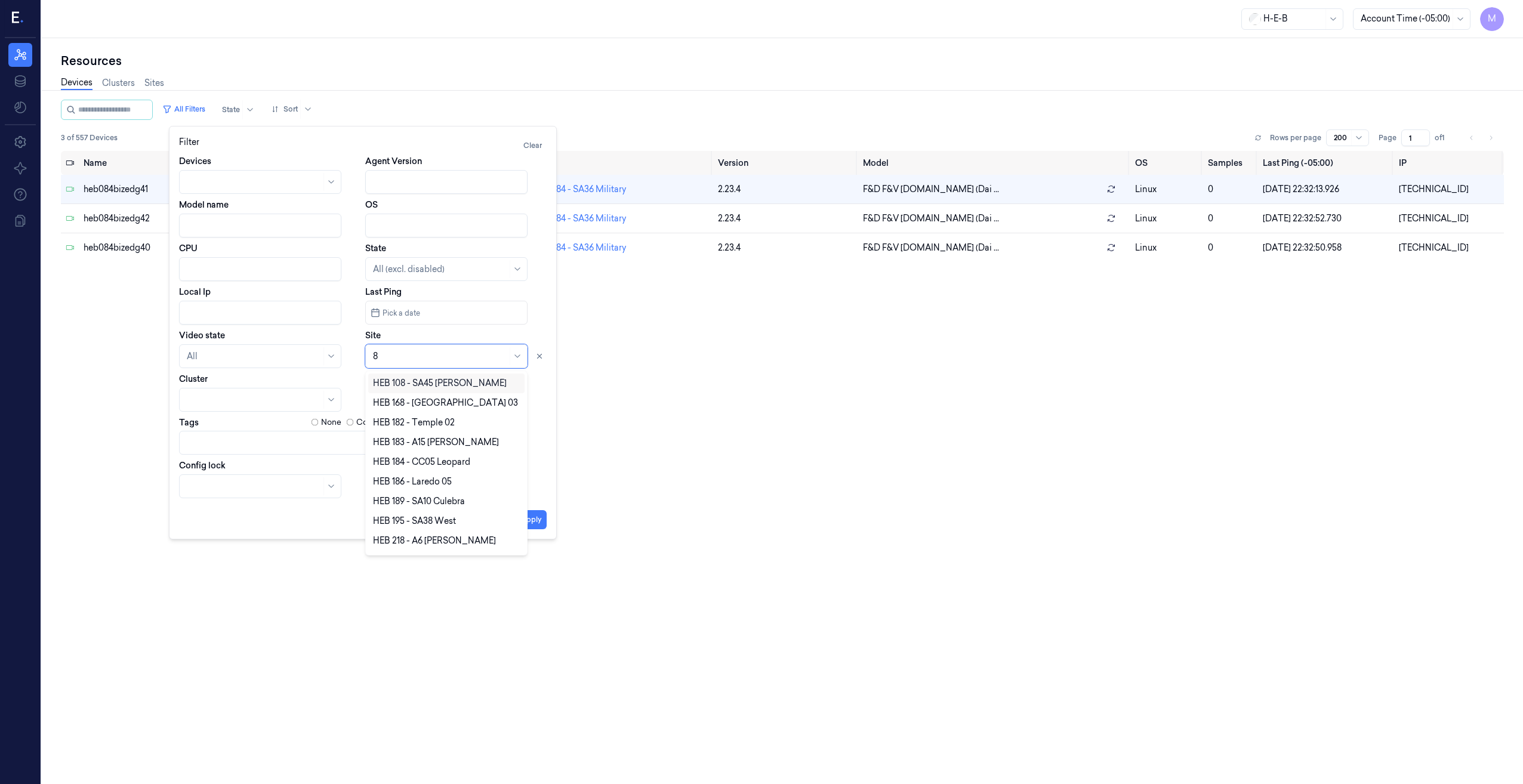
type input "85"
click at [413, 468] on div "HEB 85 - SA41 Potranco" at bounding box center [419, 474] width 94 height 13
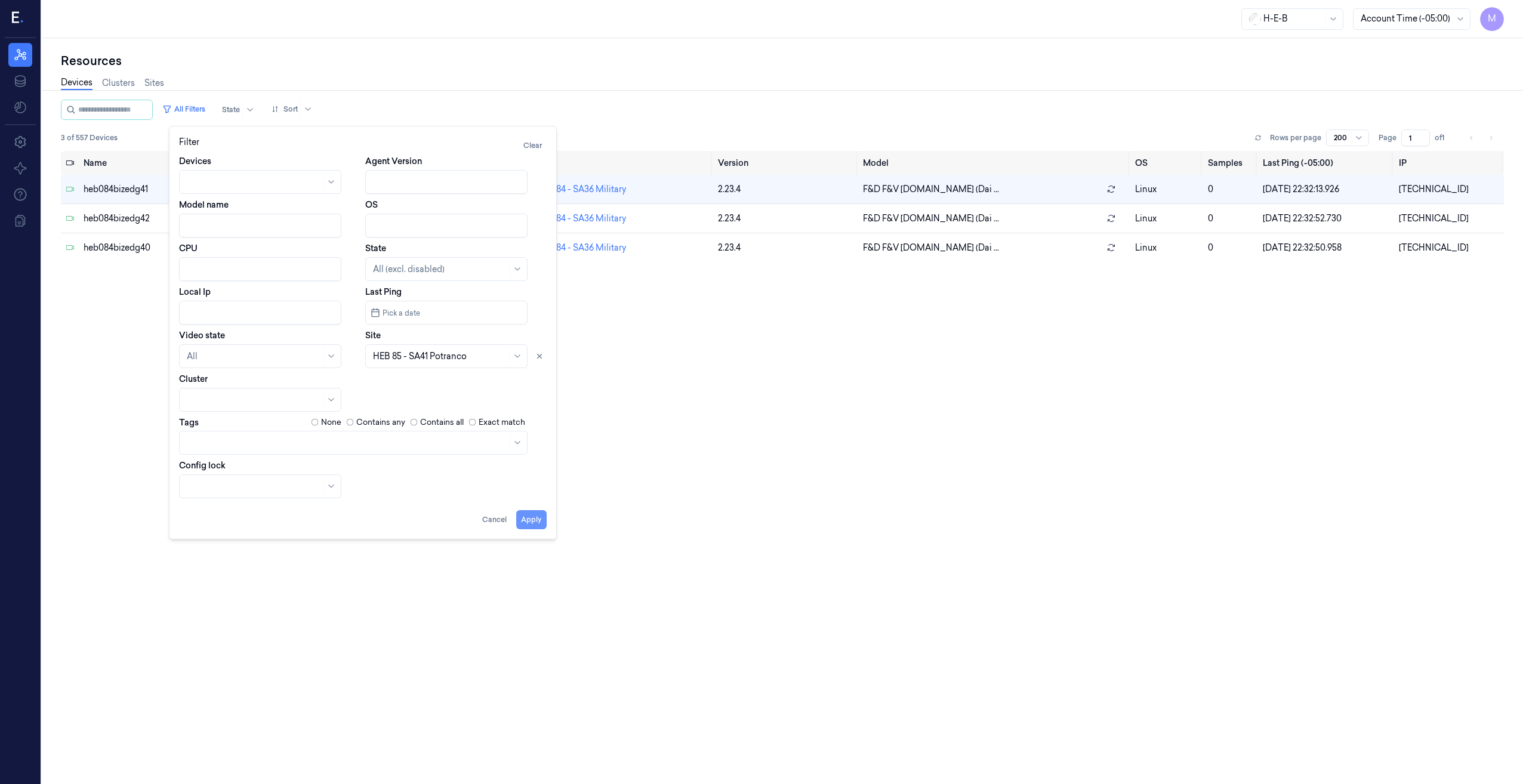
click at [532, 516] on button "Apply" at bounding box center [531, 519] width 30 height 19
